Goal: Information Seeking & Learning: Learn about a topic

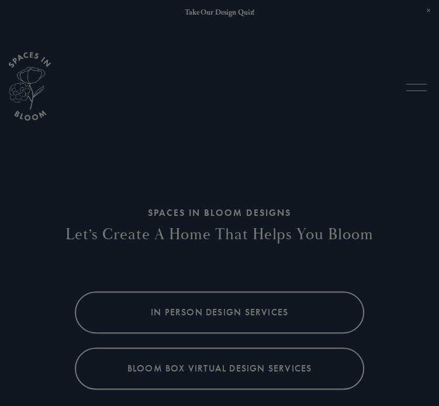
click at [416, 90] on div at bounding box center [219, 203] width 439 height 406
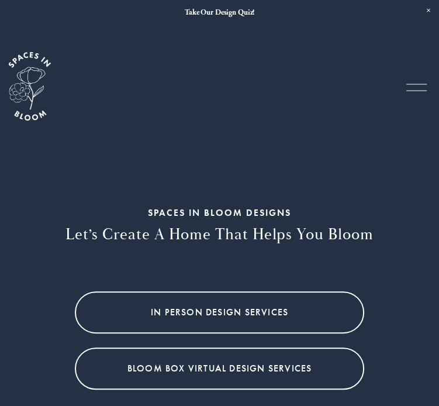
click at [416, 84] on div at bounding box center [416, 87] width 20 height 20
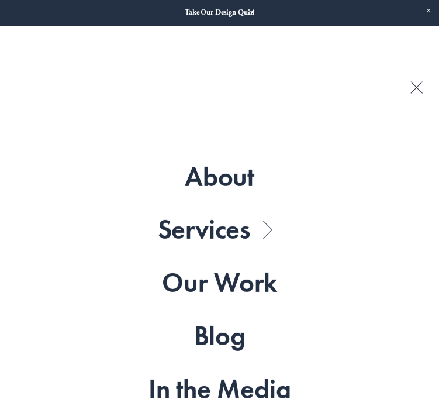
click at [236, 233] on link "Folder: Services" at bounding box center [220, 229] width 124 height 27
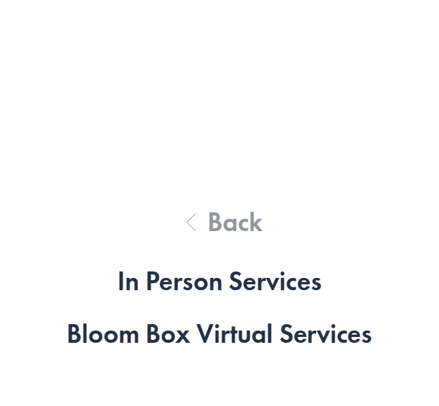
scroll to position [643, 0]
click at [191, 280] on link "In Person Services" at bounding box center [219, 281] width 204 height 27
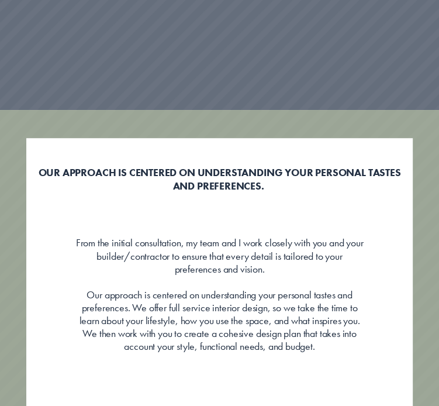
scroll to position [351, 0]
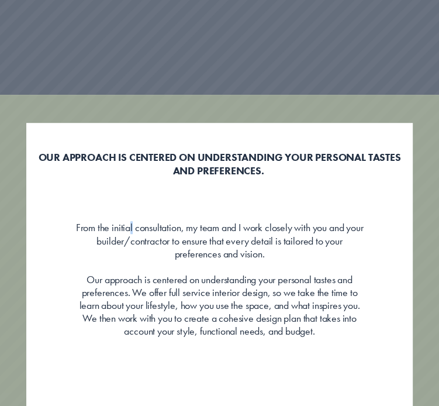
click at [139, 231] on span "From the initial consultation, my team and I work closely with you and your bui…" at bounding box center [220, 279] width 289 height 116
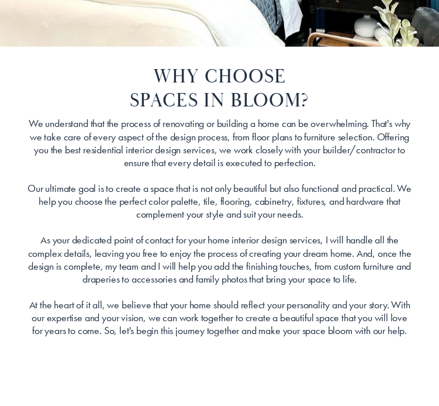
scroll to position [1753, 0]
